Goal: Task Accomplishment & Management: Use online tool/utility

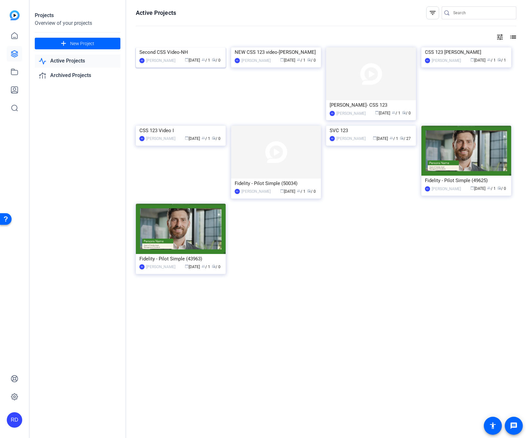
click at [149, 47] on img at bounding box center [181, 47] width 90 height 0
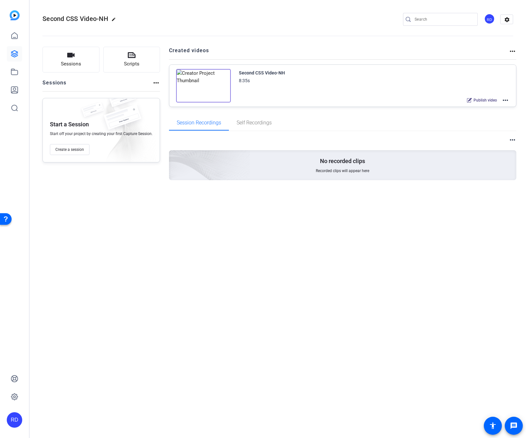
click at [194, 85] on img at bounding box center [203, 85] width 55 height 33
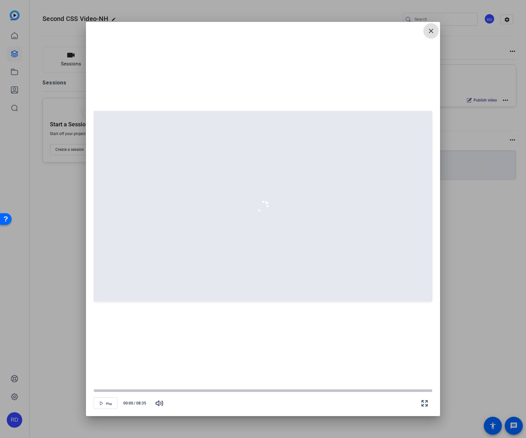
click at [431, 32] on mat-icon "close" at bounding box center [431, 31] width 8 height 8
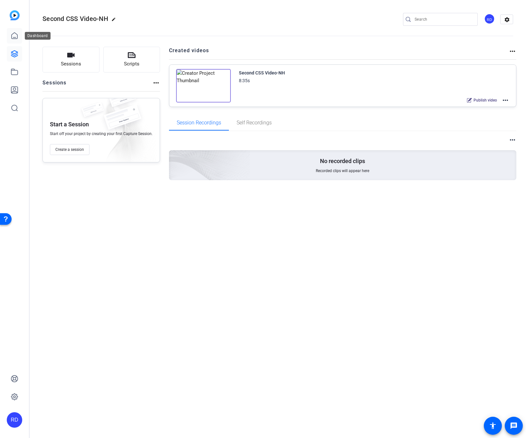
click at [18, 41] on link at bounding box center [14, 35] width 15 height 15
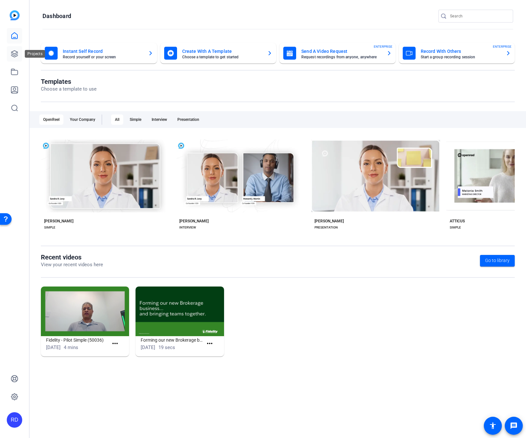
click at [12, 59] on link at bounding box center [14, 53] width 15 height 15
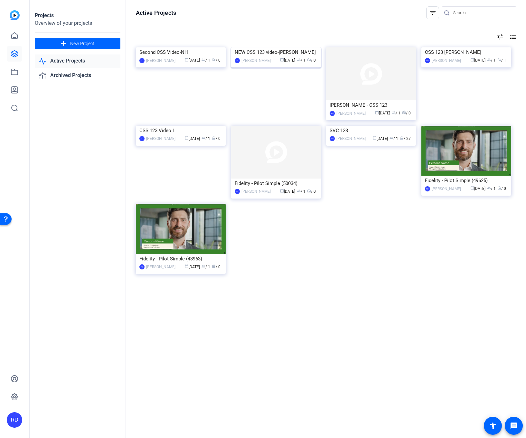
click at [310, 57] on div "NEW CSS 123 video-[PERSON_NAME]" at bounding box center [276, 52] width 83 height 10
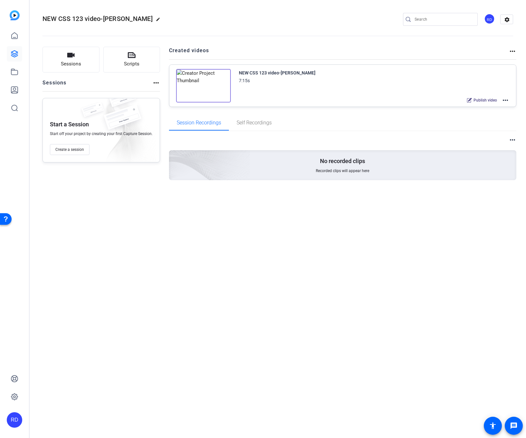
click at [508, 101] on mat-icon "more_horiz" at bounding box center [506, 100] width 8 height 8
click at [12, 51] on div at bounding box center [263, 219] width 526 height 438
click at [12, 54] on icon at bounding box center [14, 54] width 6 height 6
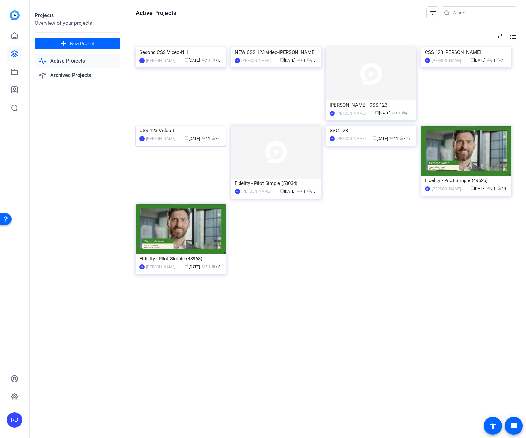
click at [172, 126] on img at bounding box center [181, 126] width 90 height 0
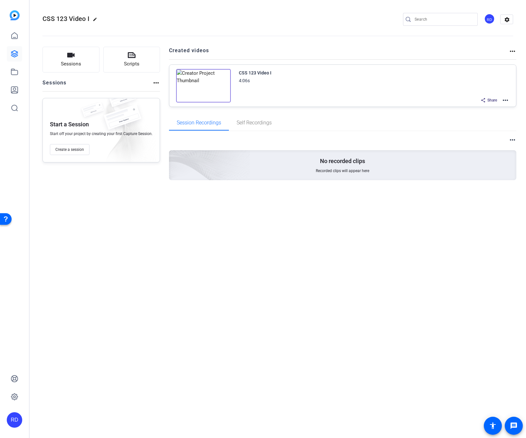
click at [199, 88] on img at bounding box center [203, 85] width 55 height 33
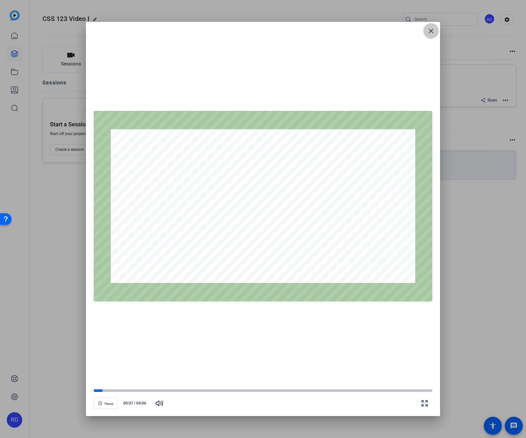
click at [432, 33] on mat-icon "close" at bounding box center [431, 31] width 8 height 8
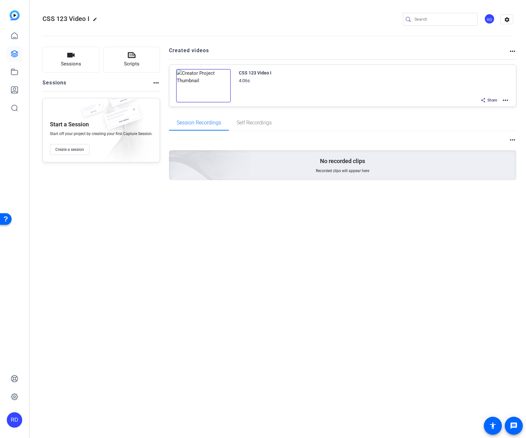
drag, startPoint x: 507, startPoint y: 102, endPoint x: 492, endPoint y: 110, distance: 16.7
click at [492, 110] on openreel-project-creator-list "Created videos more_horiz CSS 123 Video I 4:06s Share more_horiz" at bounding box center [343, 81] width 348 height 68
click at [506, 98] on mat-icon "more_horiz" at bounding box center [506, 100] width 8 height 8
click at [492, 123] on span "Duplicate in new Project" at bounding box center [482, 124] width 45 height 8
click at [114, 20] on mat-icon "edit" at bounding box center [117, 21] width 8 height 8
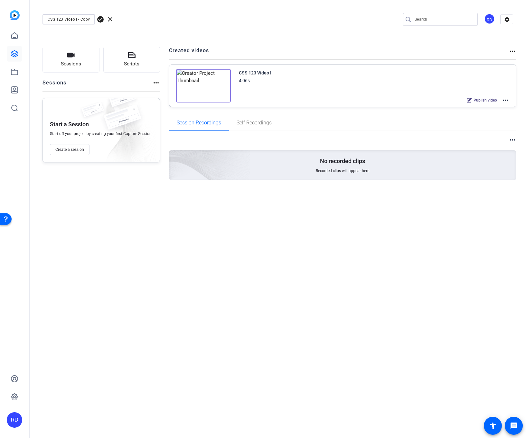
drag, startPoint x: 89, startPoint y: 19, endPoint x: 65, endPoint y: 17, distance: 23.9
click at [65, 17] on input "CSS 123 Video I - Copy" at bounding box center [69, 19] width 42 height 8
type input "CSS 123 [PERSON_NAME] V3"
click at [508, 101] on mat-icon "more_horiz" at bounding box center [506, 100] width 8 height 8
click at [496, 107] on span "Edit in Creator" at bounding box center [482, 108] width 45 height 8
